Goal: Obtain resource: Download file/media

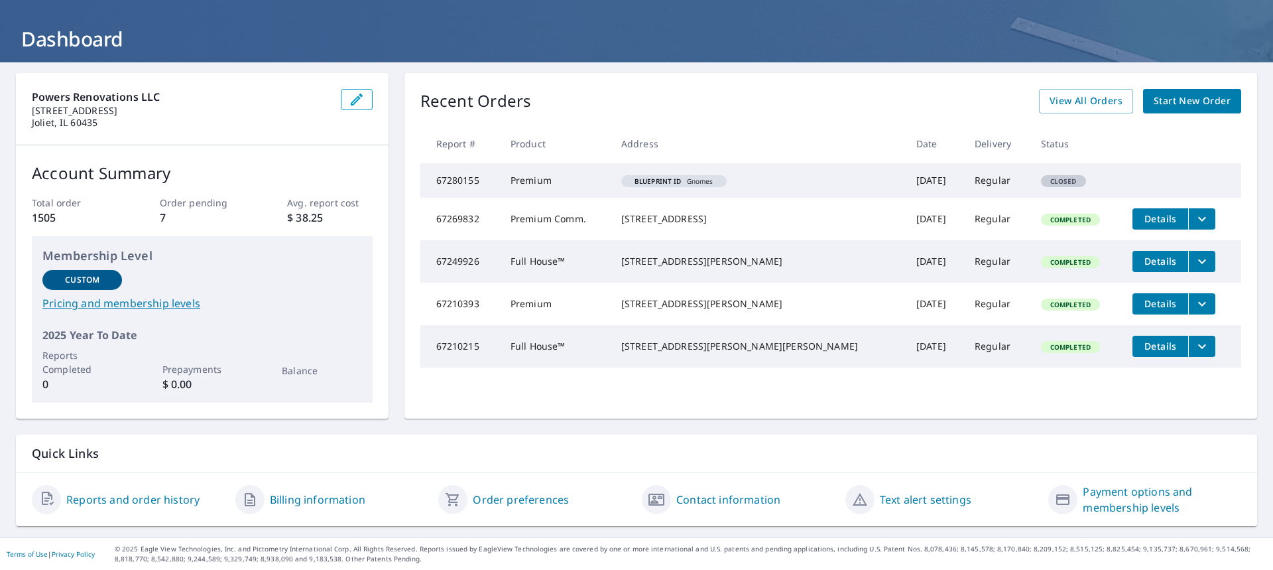
scroll to position [61, 0]
click at [1141, 218] on span "Details" at bounding box center [1161, 218] width 40 height 13
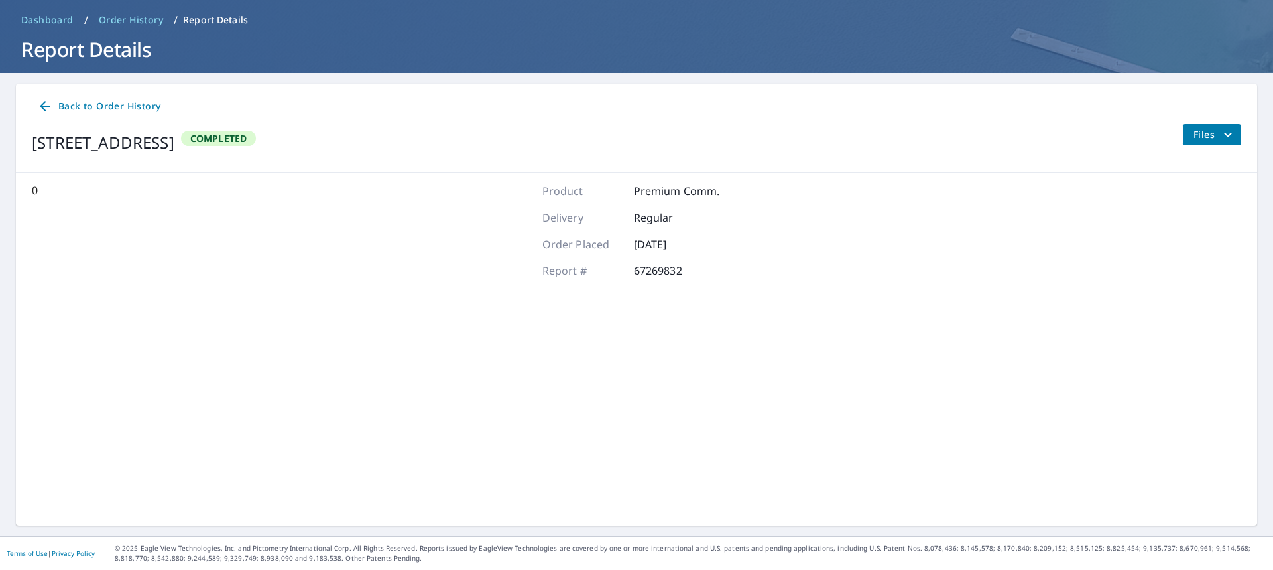
scroll to position [50, 0]
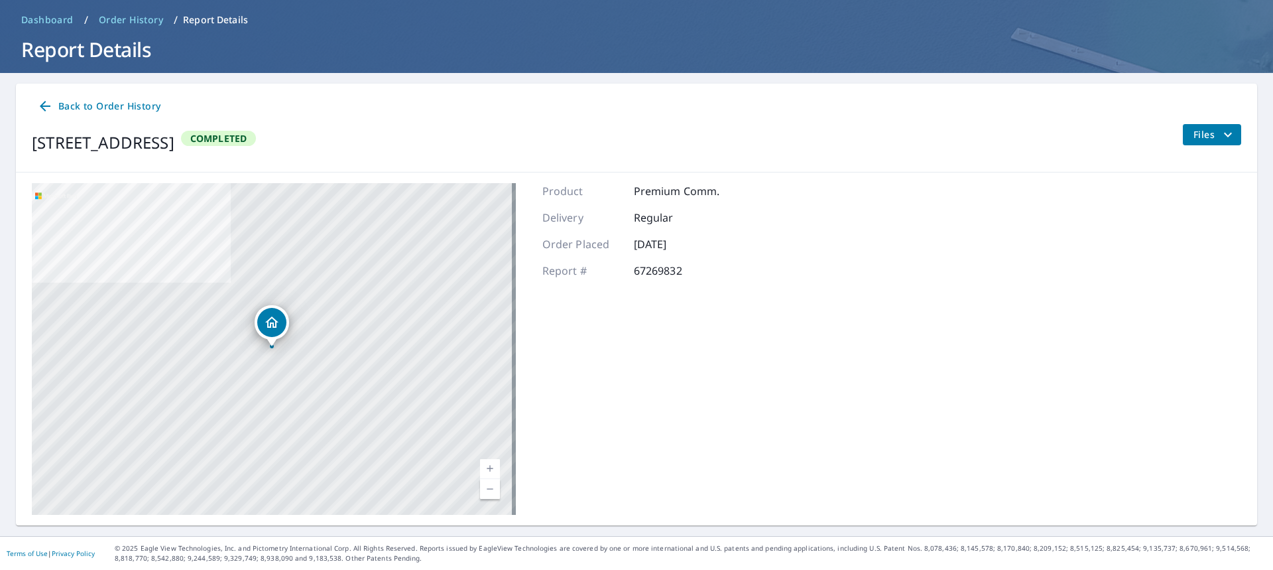
drag, startPoint x: 346, startPoint y: 153, endPoint x: 365, endPoint y: 156, distance: 20.2
click at [256, 156] on div "[STREET_ADDRESS] Completed" at bounding box center [144, 142] width 224 height 37
click at [44, 106] on icon at bounding box center [45, 106] width 11 height 11
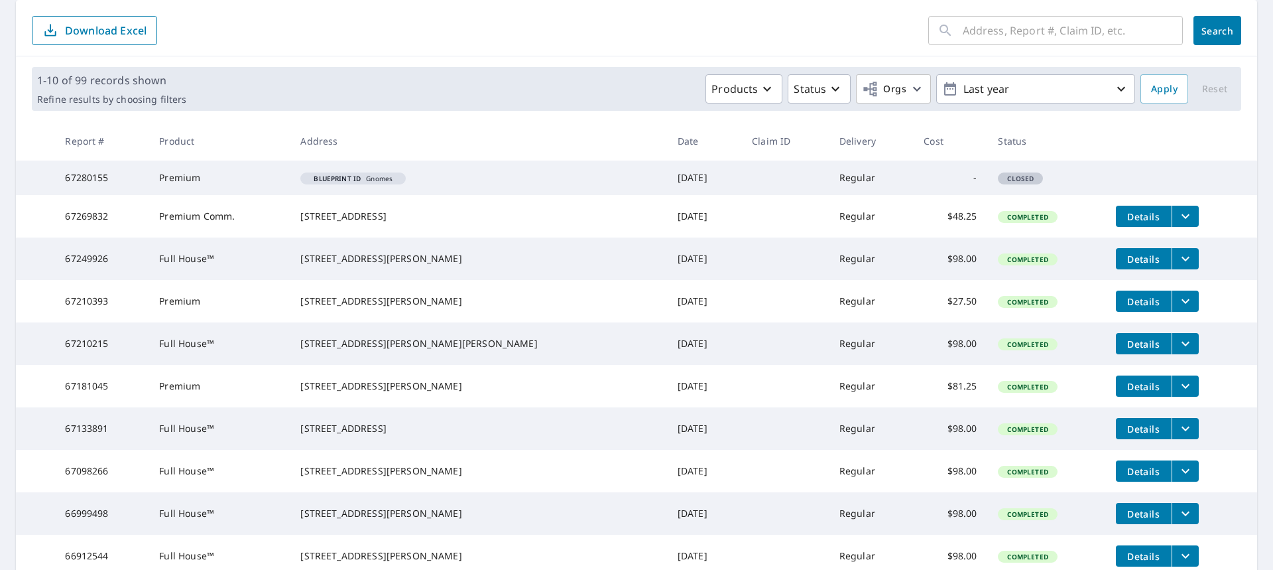
scroll to position [133, 0]
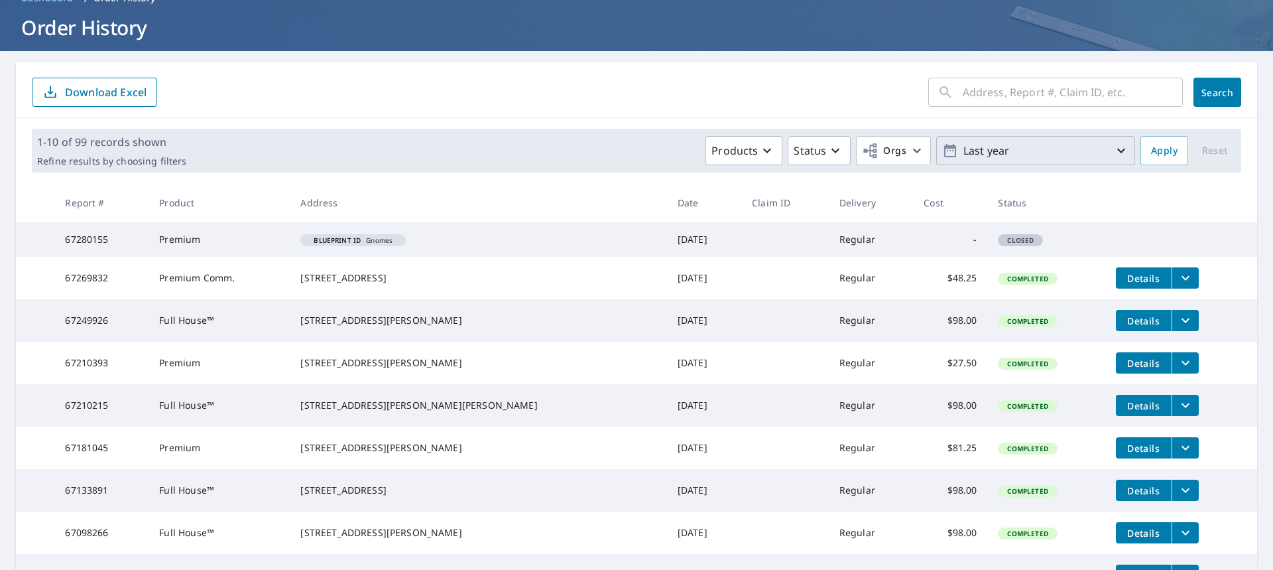
click at [1116, 153] on icon "button" at bounding box center [1122, 151] width 16 height 16
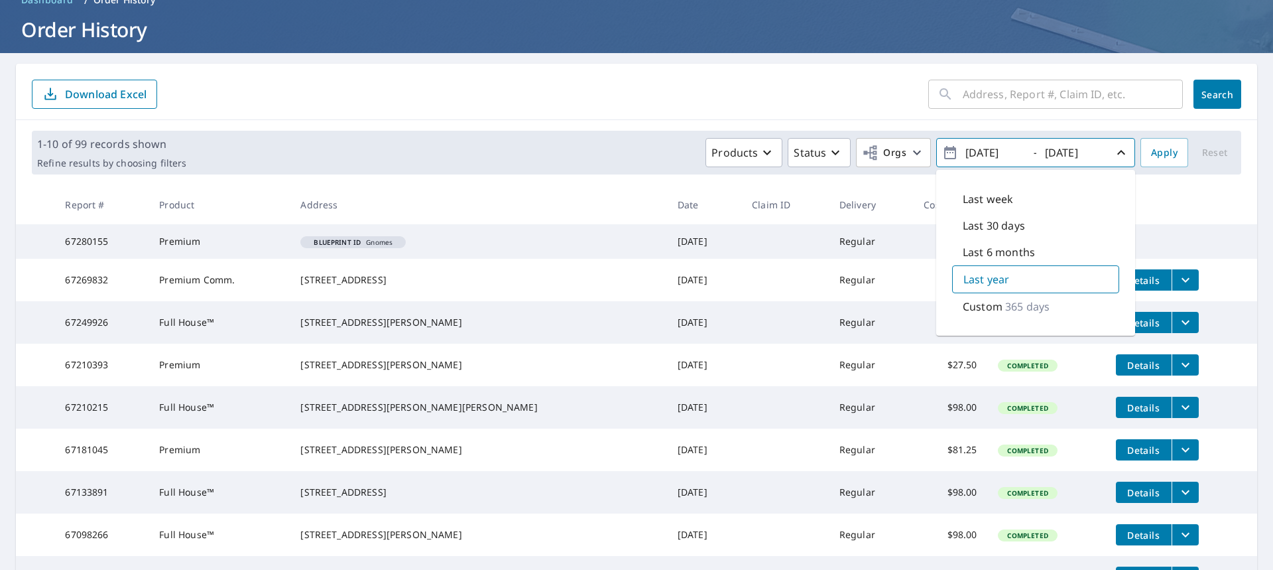
scroll to position [69, 0]
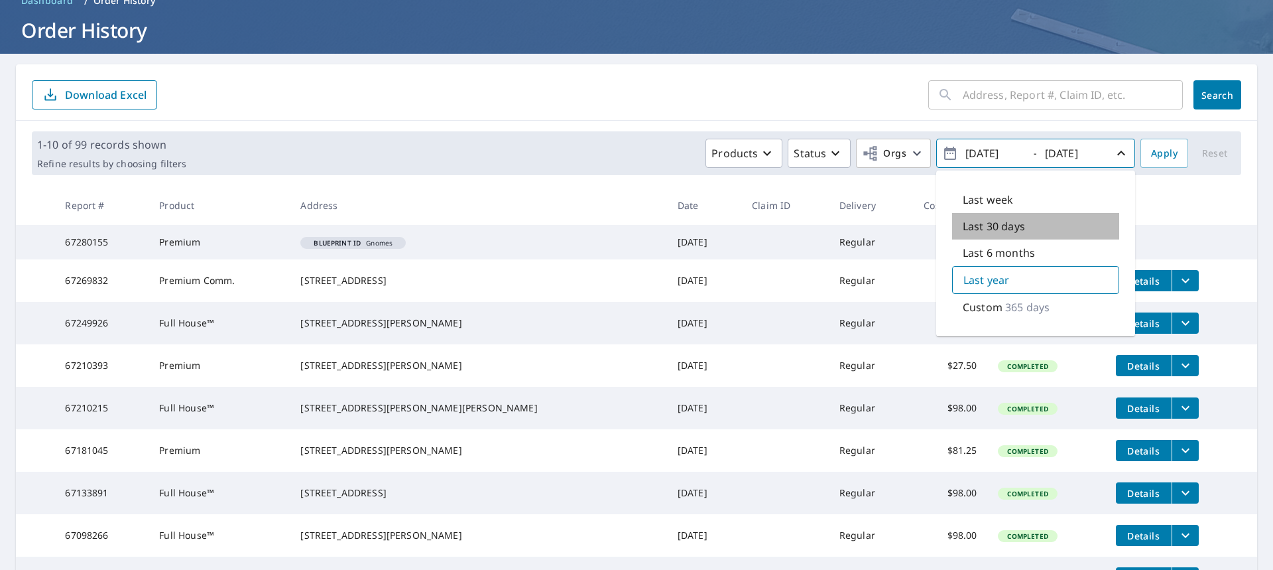
click at [1008, 224] on p "Last 30 days" at bounding box center [994, 226] width 62 height 16
type input "[DATE]"
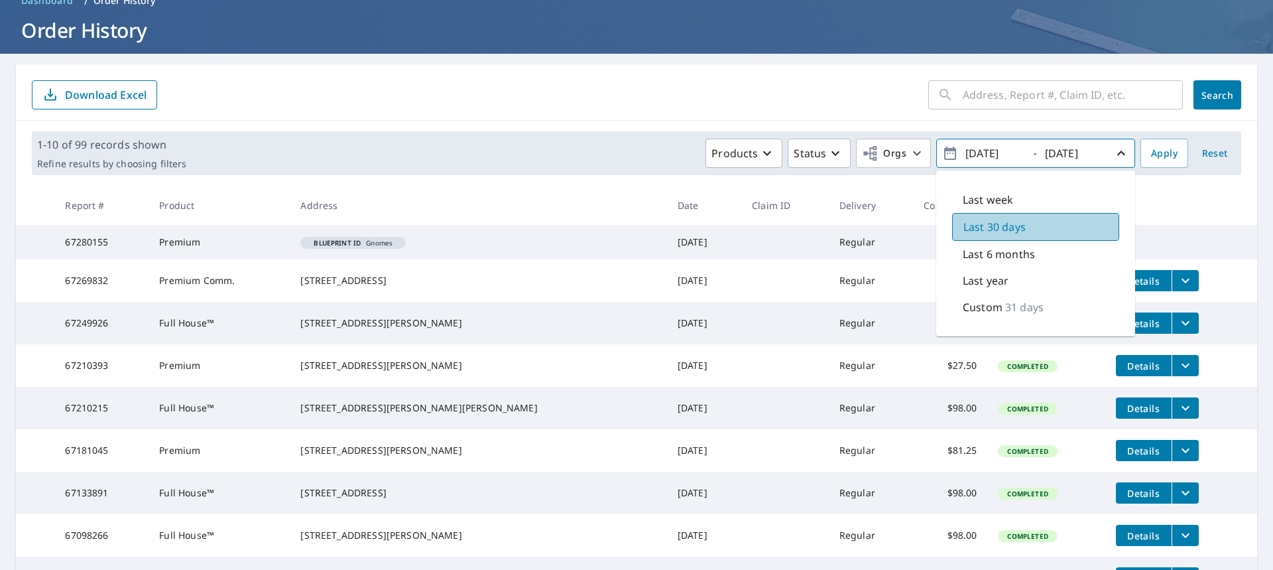
click at [1008, 224] on p "Last 30 days" at bounding box center [995, 227] width 62 height 16
click at [1155, 161] on span "Apply" at bounding box center [1164, 153] width 27 height 17
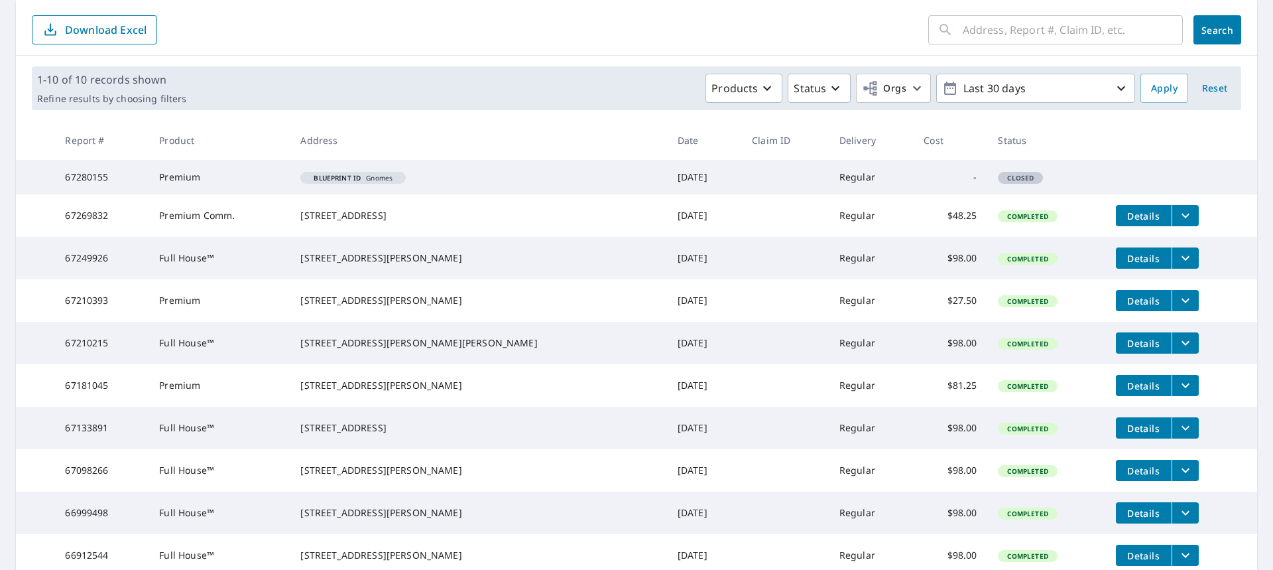
scroll to position [135, 0]
click at [1178, 216] on icon "filesDropdownBtn-67269832" at bounding box center [1186, 215] width 16 height 16
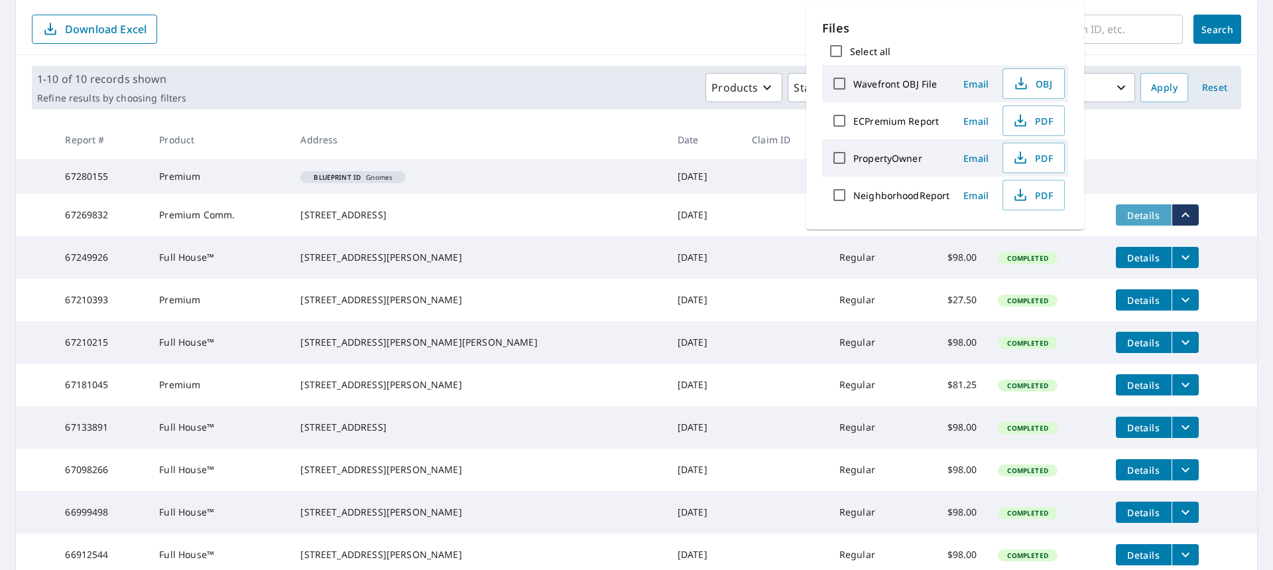
click at [1116, 222] on button "Details" at bounding box center [1144, 214] width 56 height 21
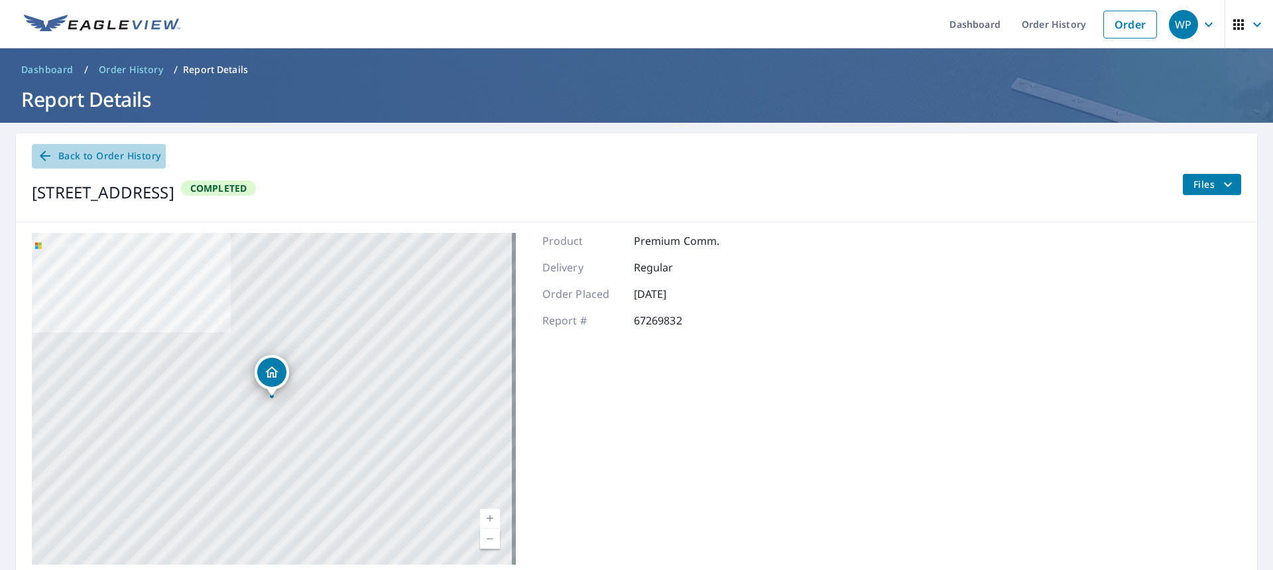
click at [83, 153] on span "Back to Order History" at bounding box center [98, 156] width 123 height 17
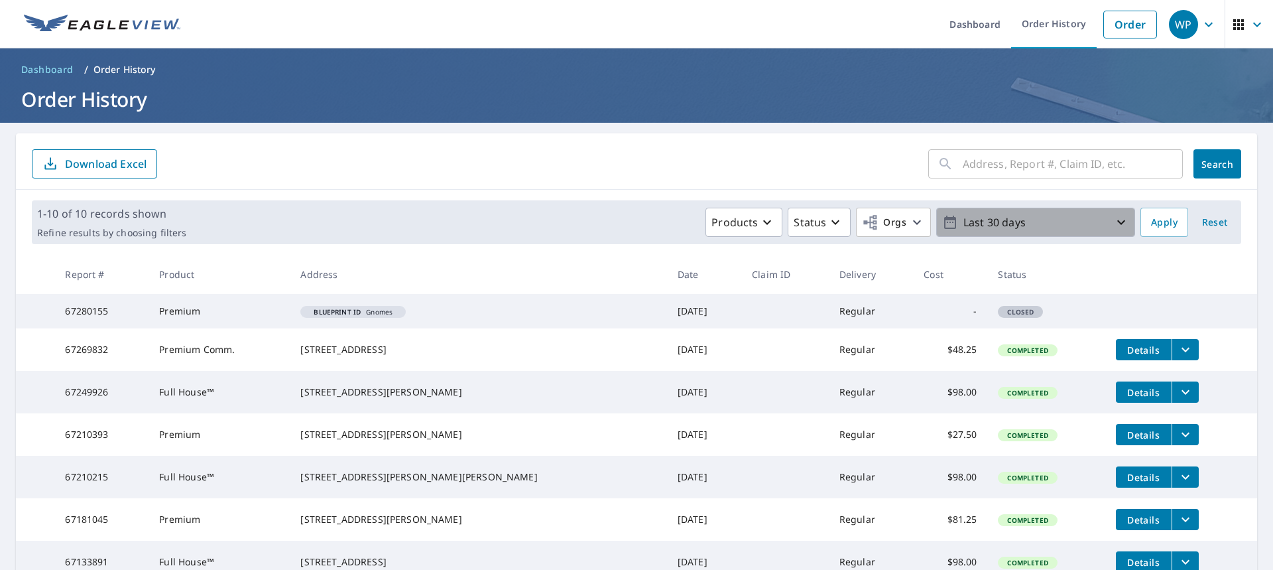
click at [1118, 221] on icon "button" at bounding box center [1122, 222] width 8 height 5
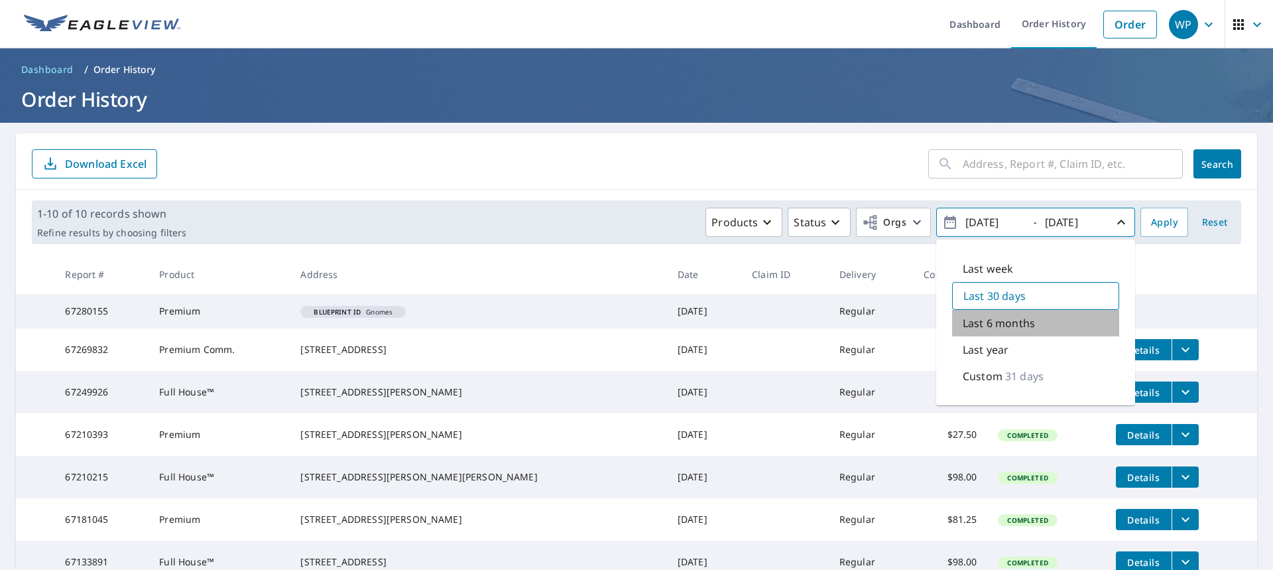
click at [1041, 326] on div "Last 6 months" at bounding box center [1035, 323] width 167 height 27
type input "[DATE]"
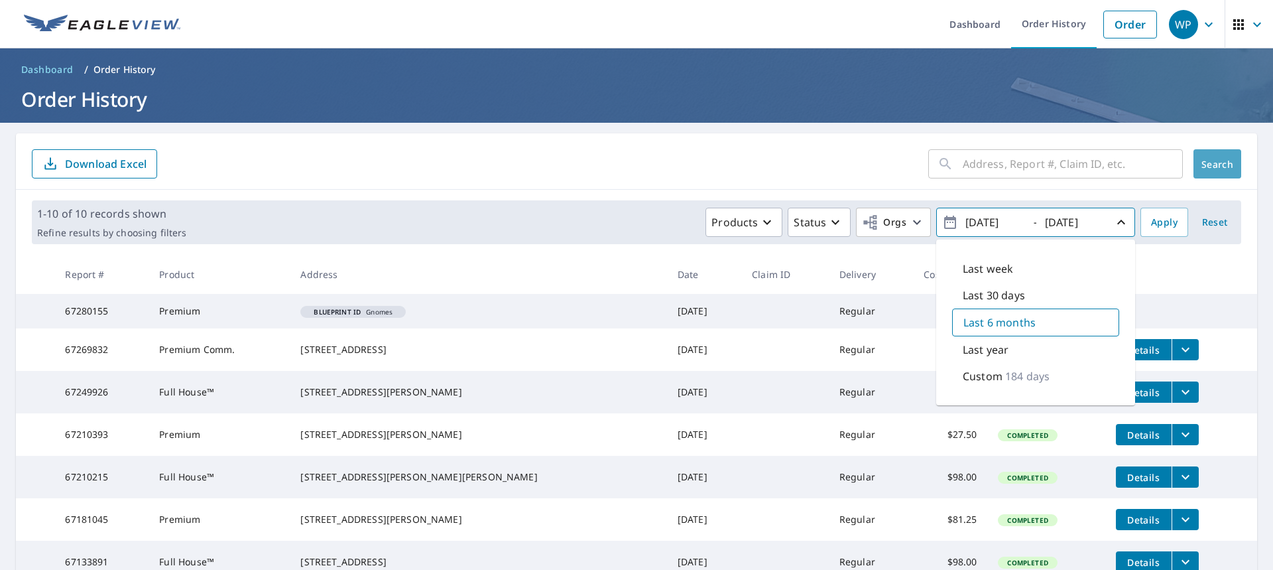
click at [1210, 164] on span "Search" at bounding box center [1217, 164] width 27 height 13
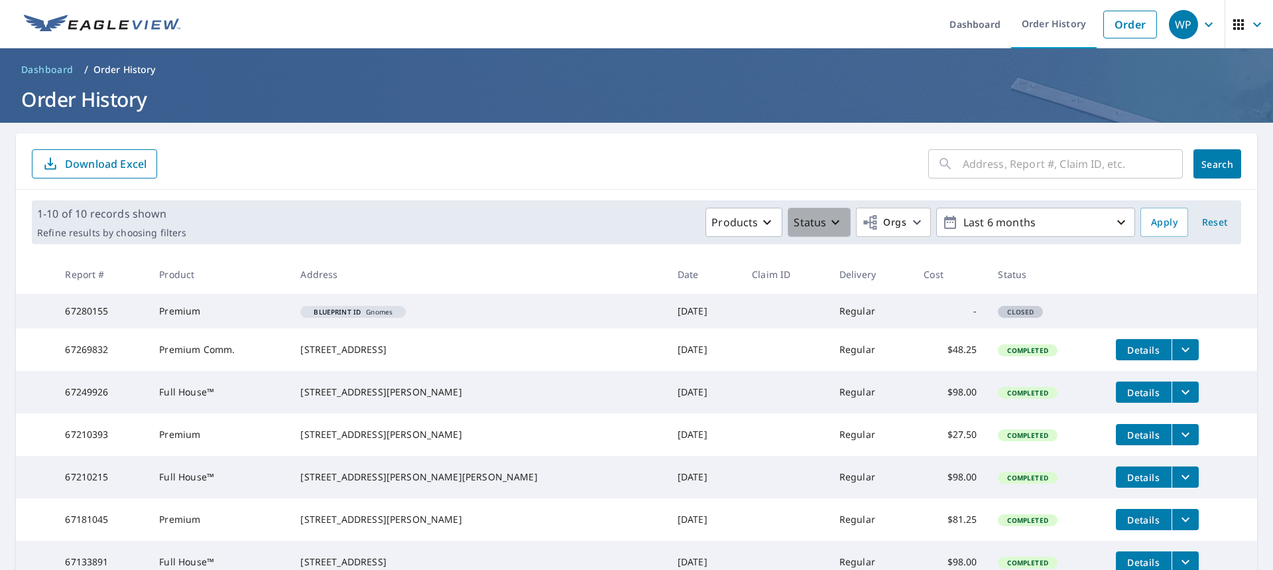
click at [828, 226] on icon "button" at bounding box center [836, 222] width 16 height 16
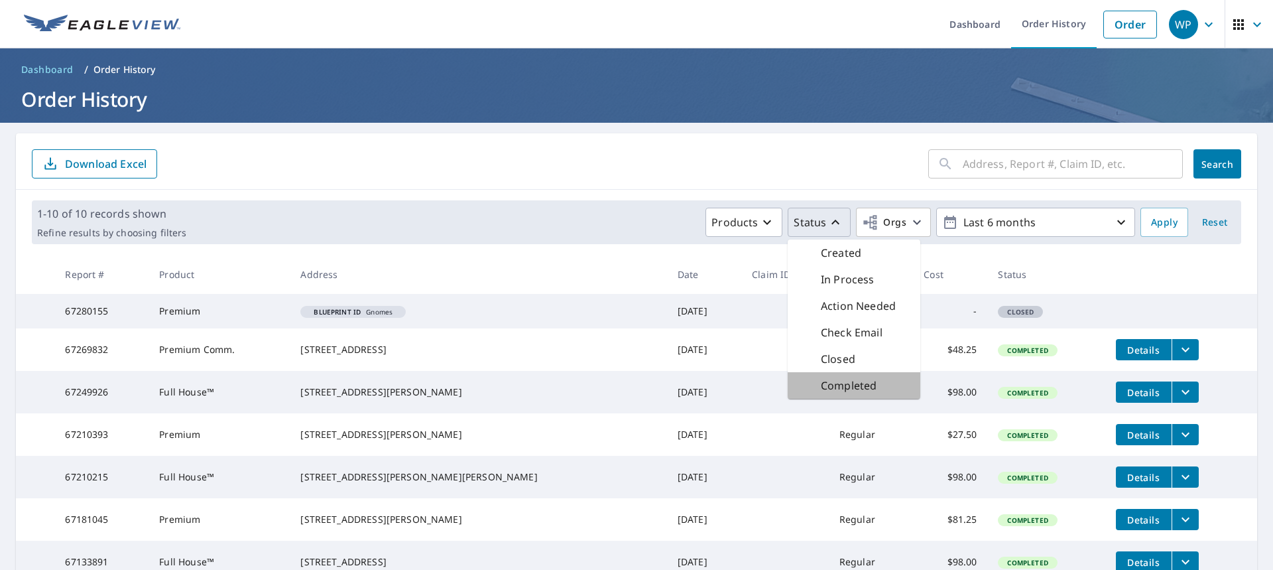
click at [840, 386] on p "Completed" at bounding box center [849, 385] width 56 height 16
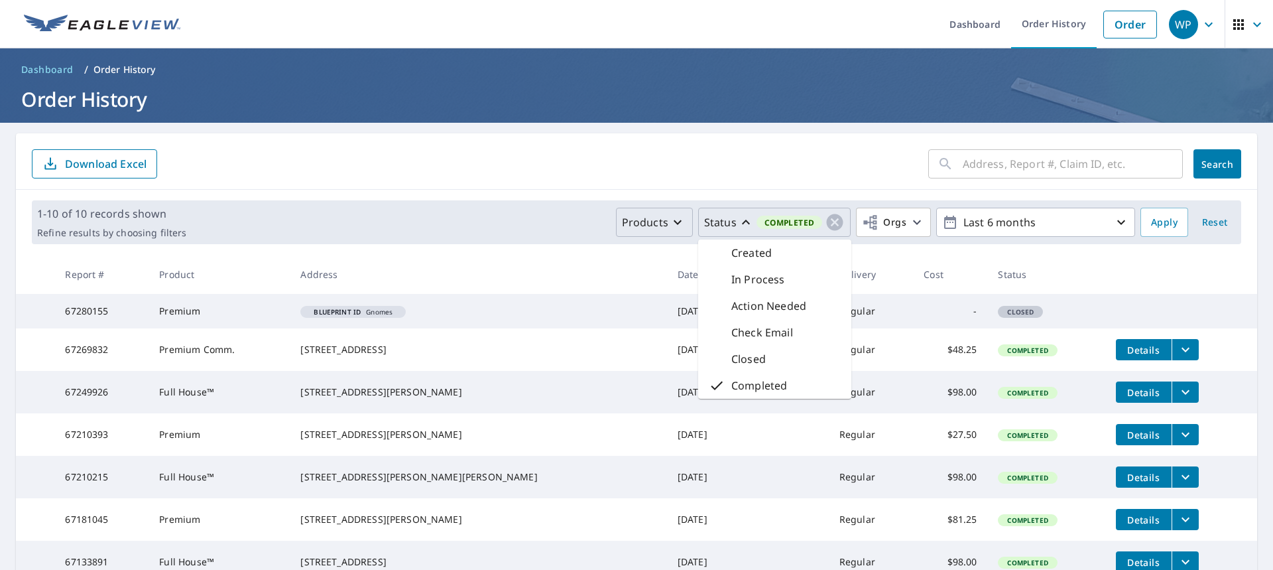
click at [670, 224] on icon "button" at bounding box center [678, 222] width 16 height 16
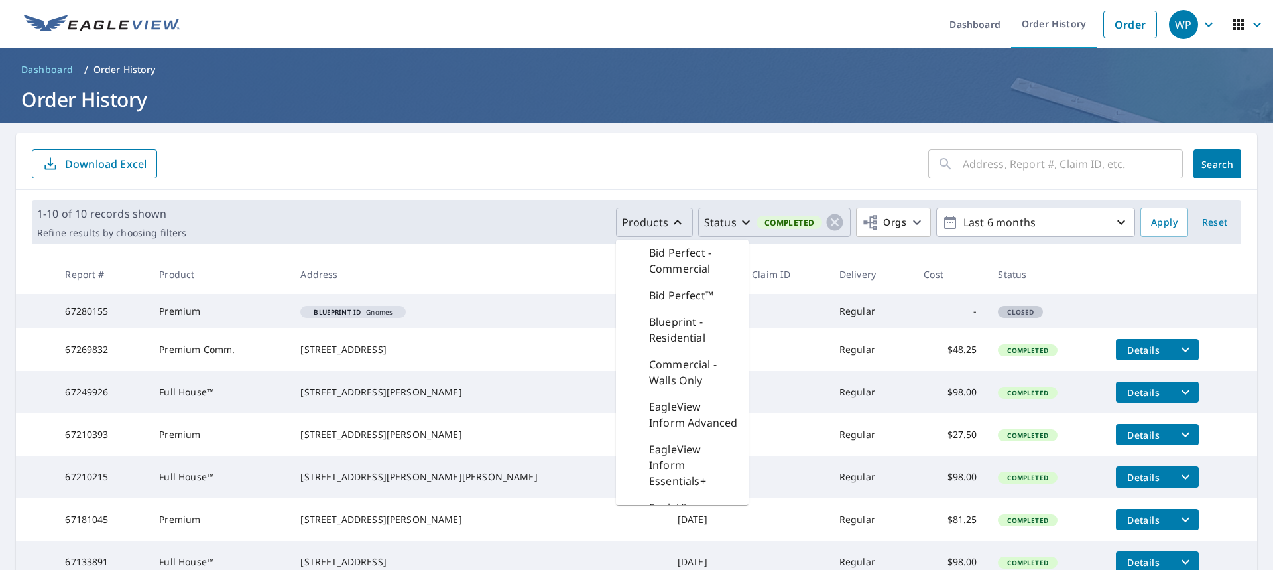
click at [511, 197] on div "1-10 of 10 records shown Refine results by choosing filters Products Bid Perfec…" at bounding box center [637, 222] width 1242 height 65
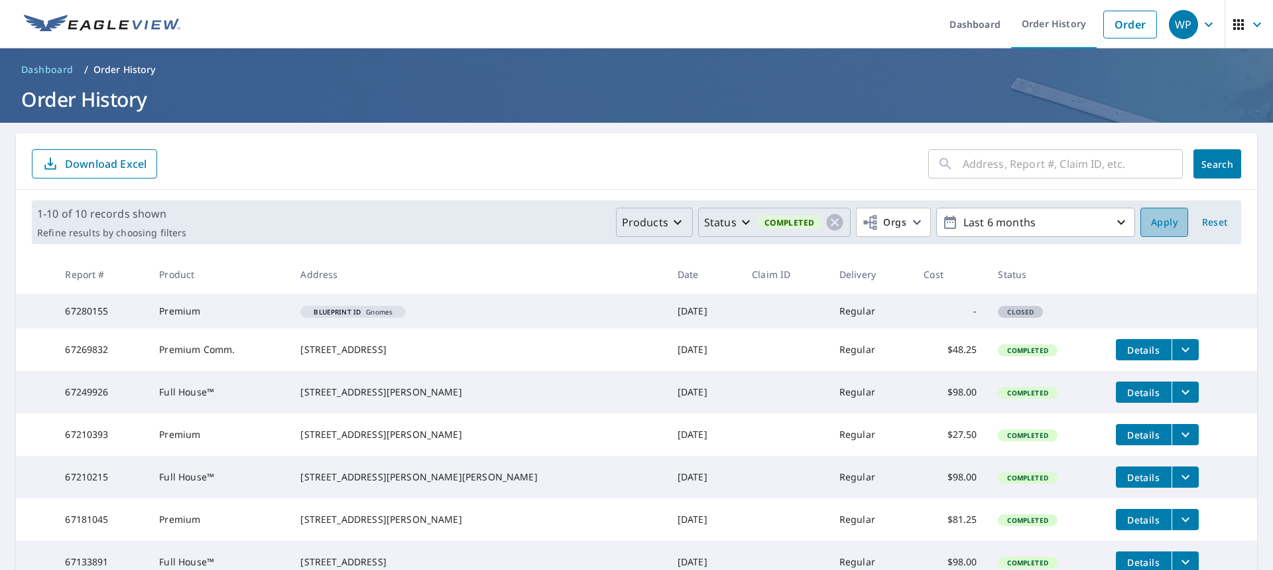
click at [1155, 221] on span "Apply" at bounding box center [1164, 222] width 27 height 17
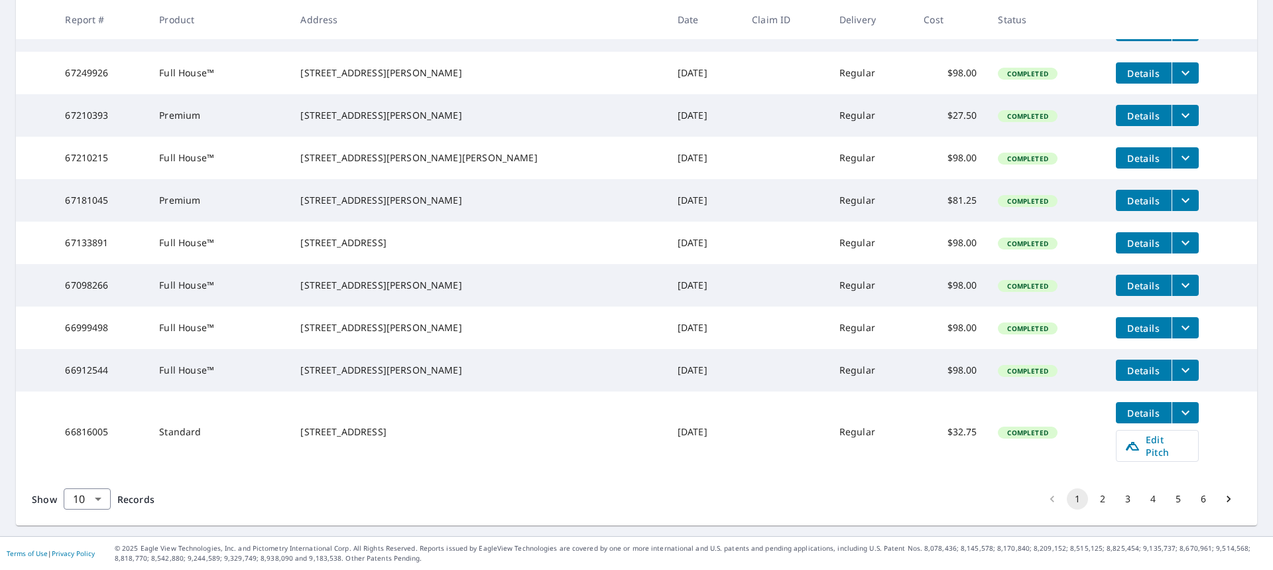
scroll to position [323, 0]
click at [99, 501] on body "WP WP Dashboard Order History Order WP Dashboard / Order History Order History …" at bounding box center [636, 285] width 1273 height 570
click at [74, 545] on li "100" at bounding box center [86, 542] width 47 height 24
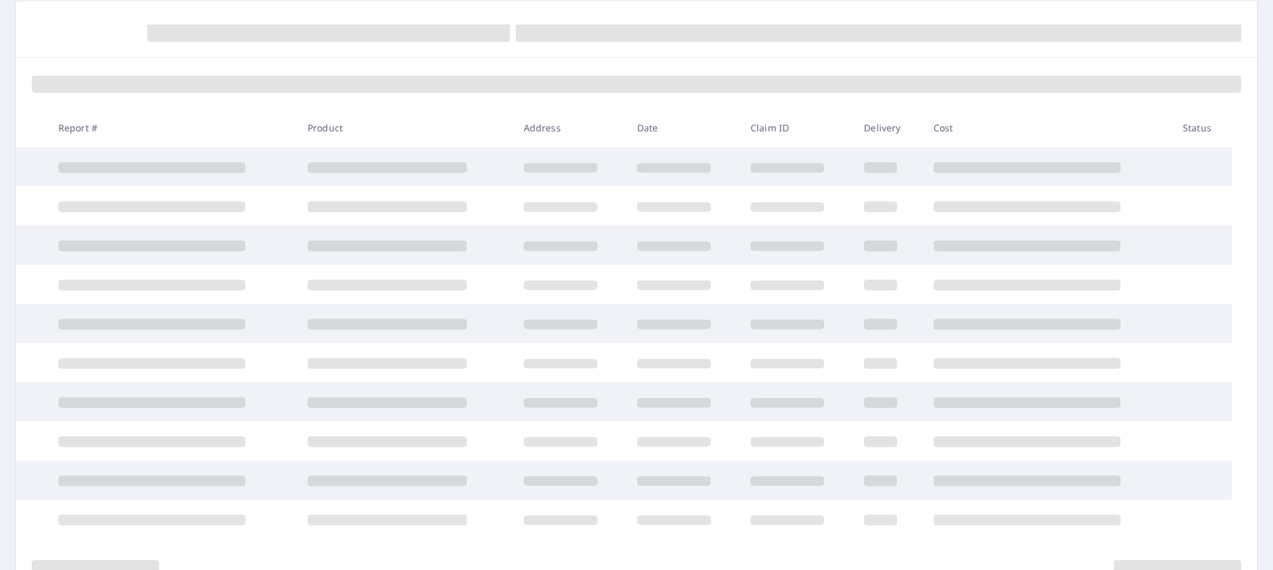
scroll to position [133, 0]
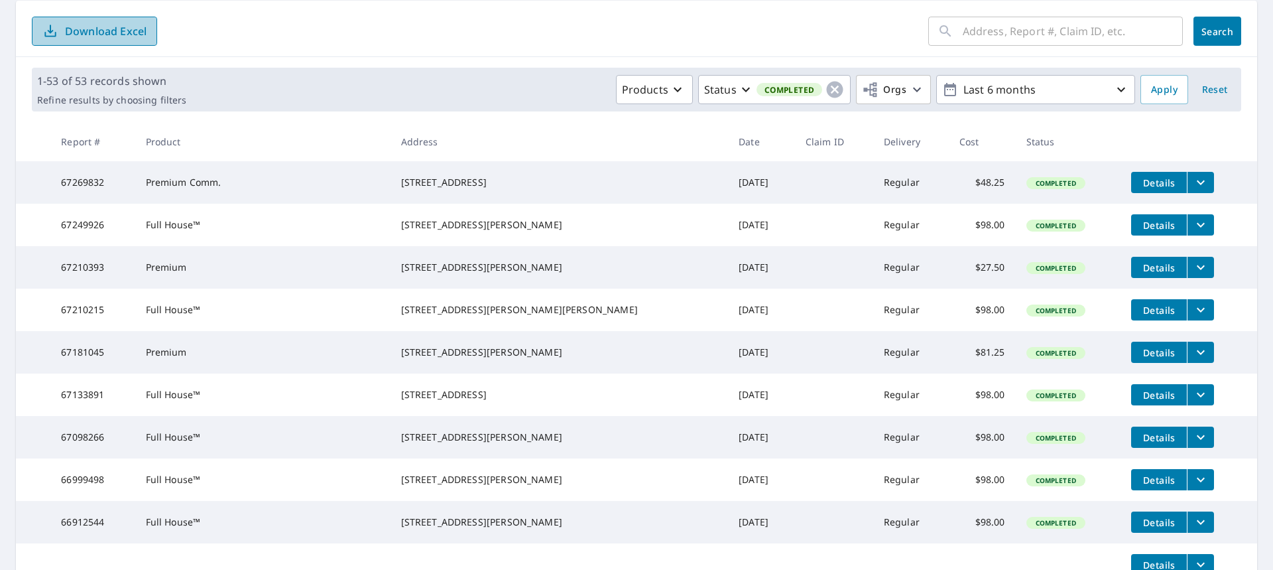
click at [50, 32] on icon "button" at bounding box center [51, 29] width 6 height 9
